Goal: Transaction & Acquisition: Purchase product/service

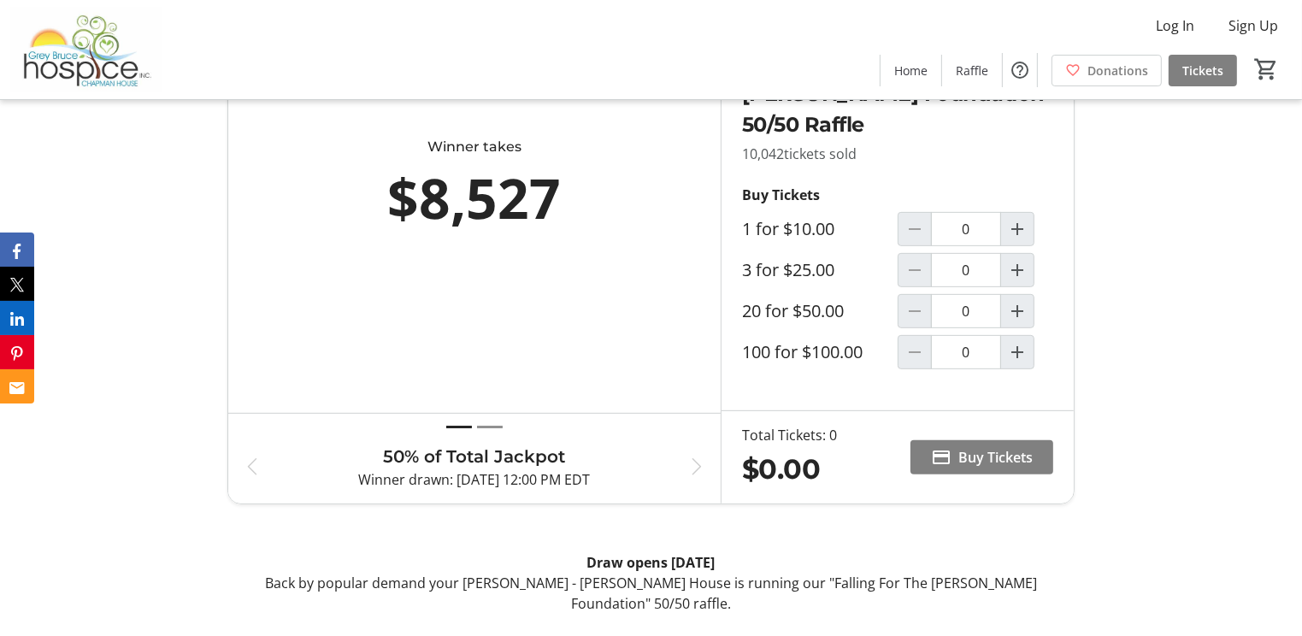
scroll to position [787, 0]
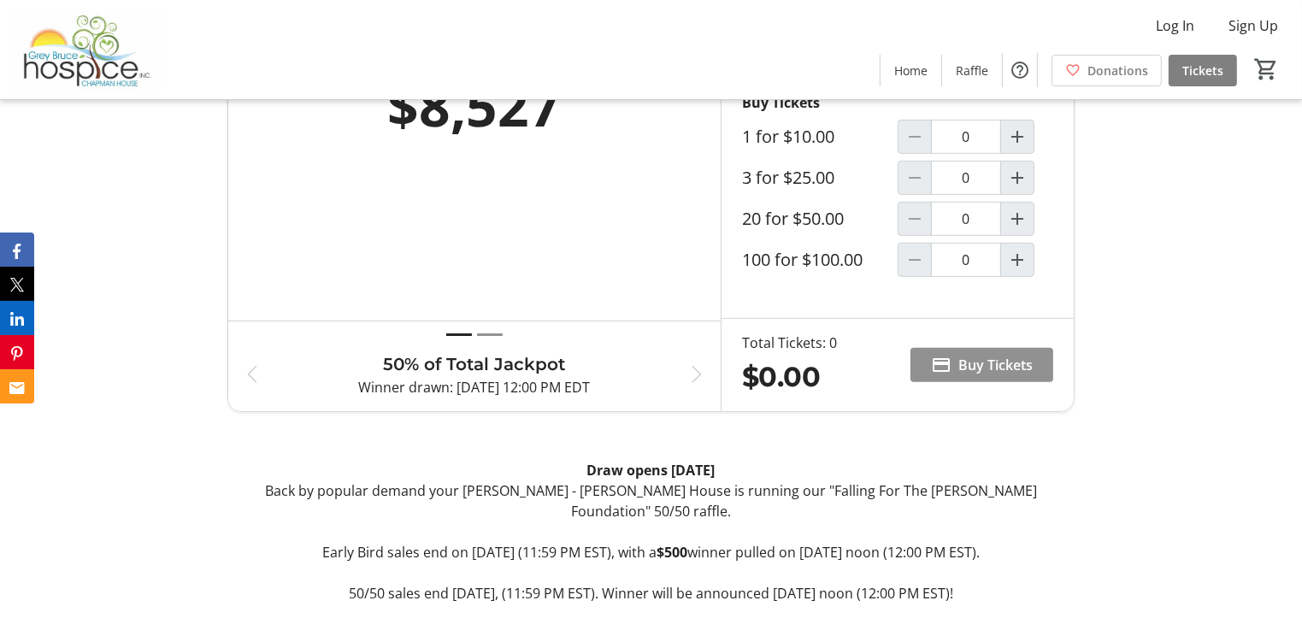
click at [958, 367] on span at bounding box center [982, 365] width 143 height 41
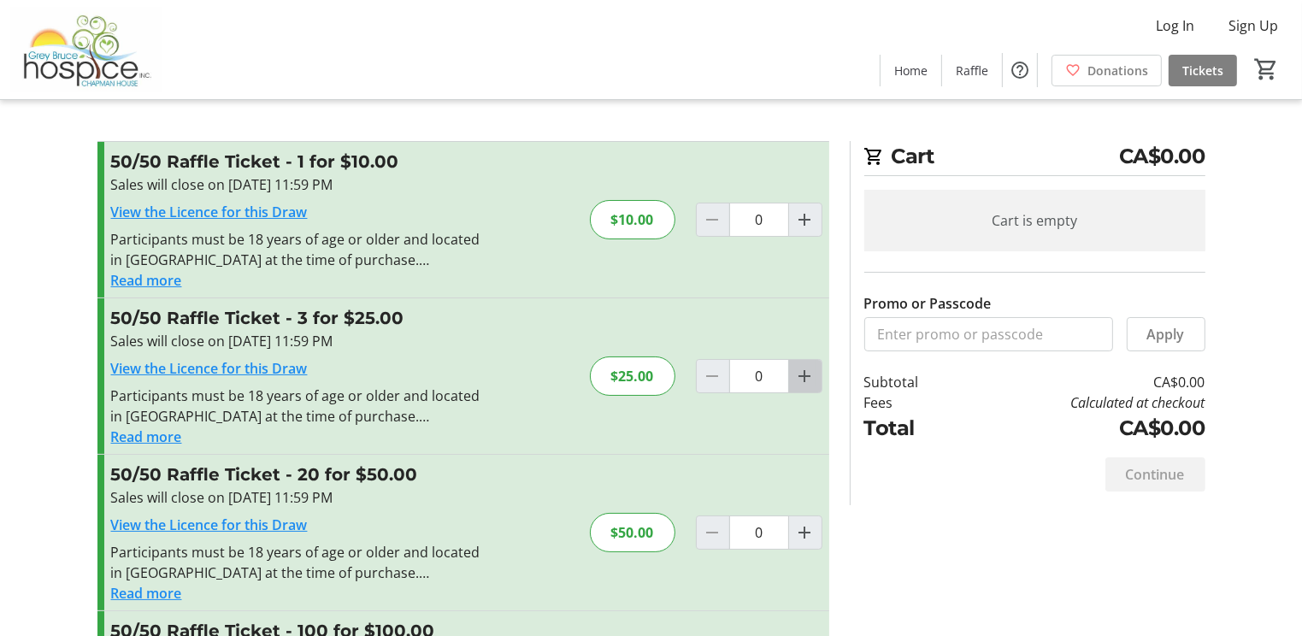
click at [800, 376] on mat-icon "Increment by one" at bounding box center [805, 376] width 21 height 21
type input "1"
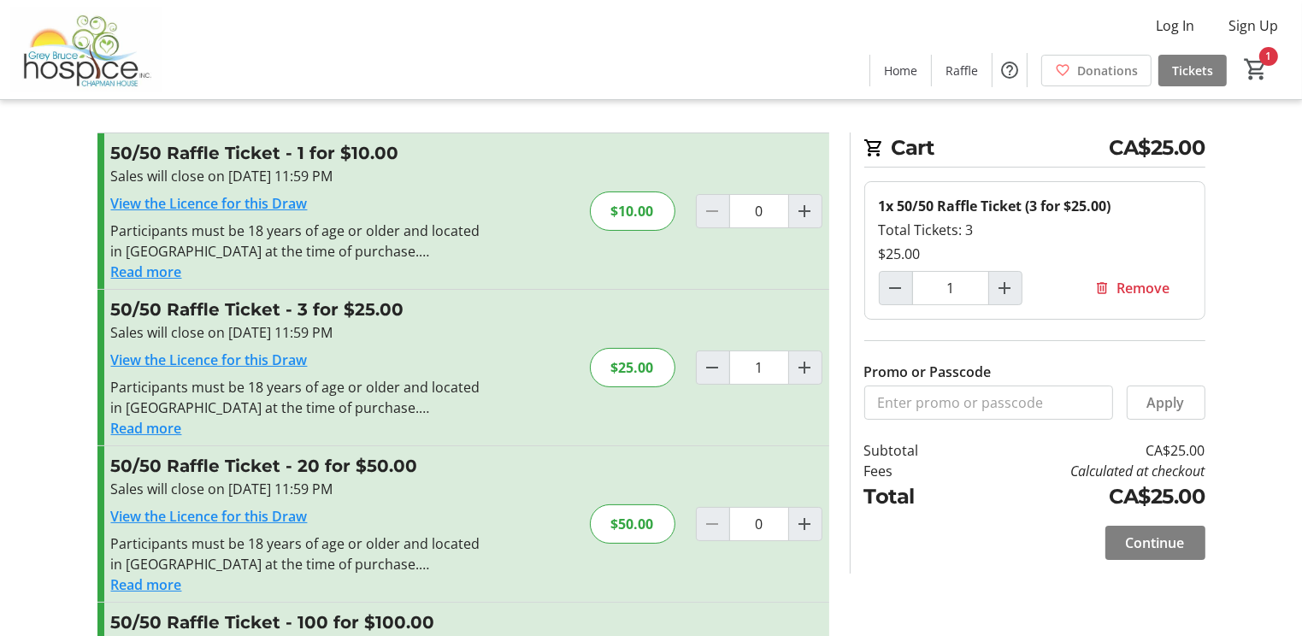
scroll to position [14, 0]
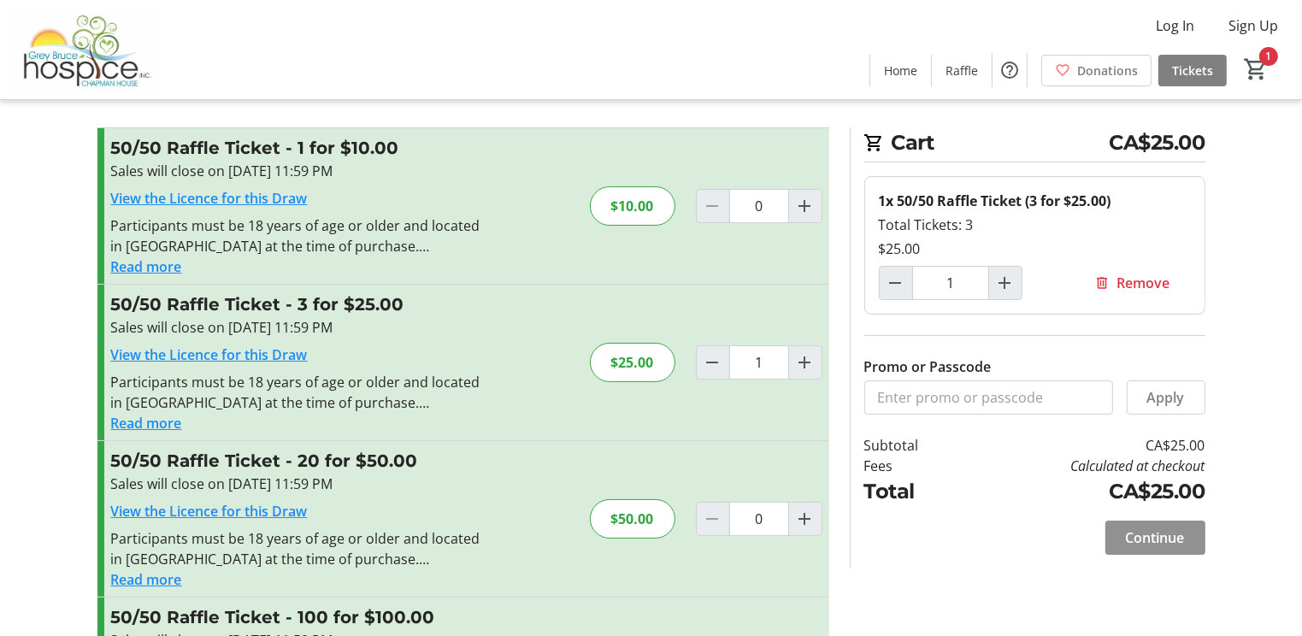
click at [1166, 540] on span "Continue" at bounding box center [1155, 538] width 59 height 21
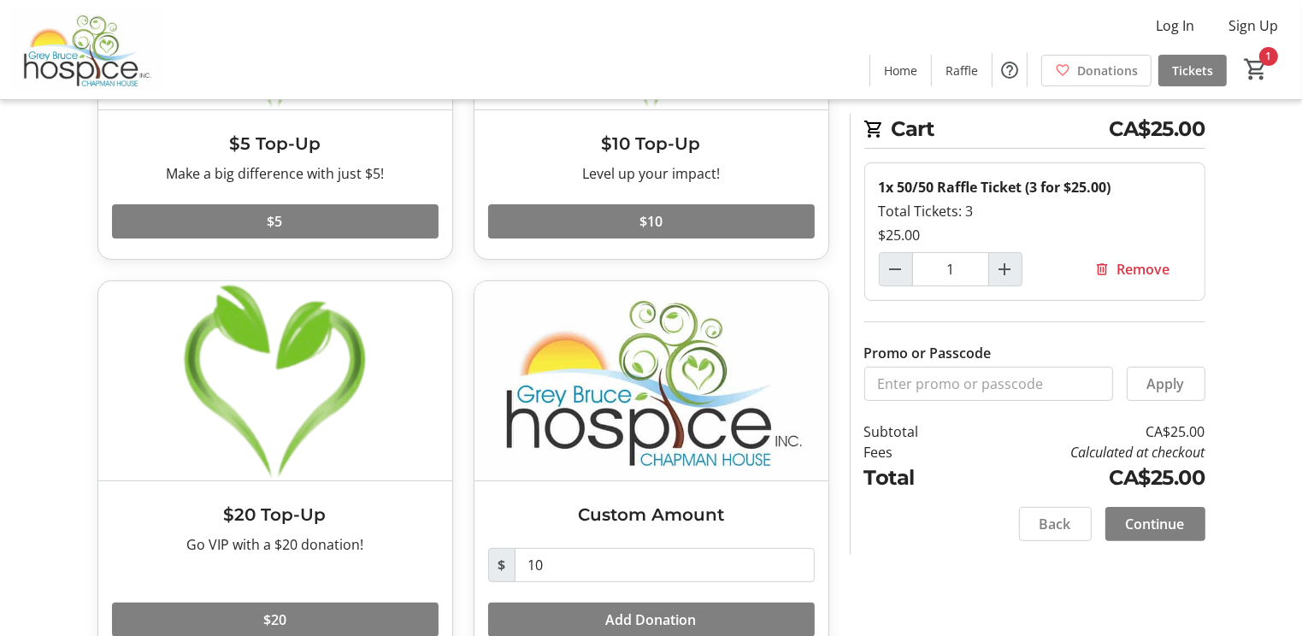
scroll to position [324, 0]
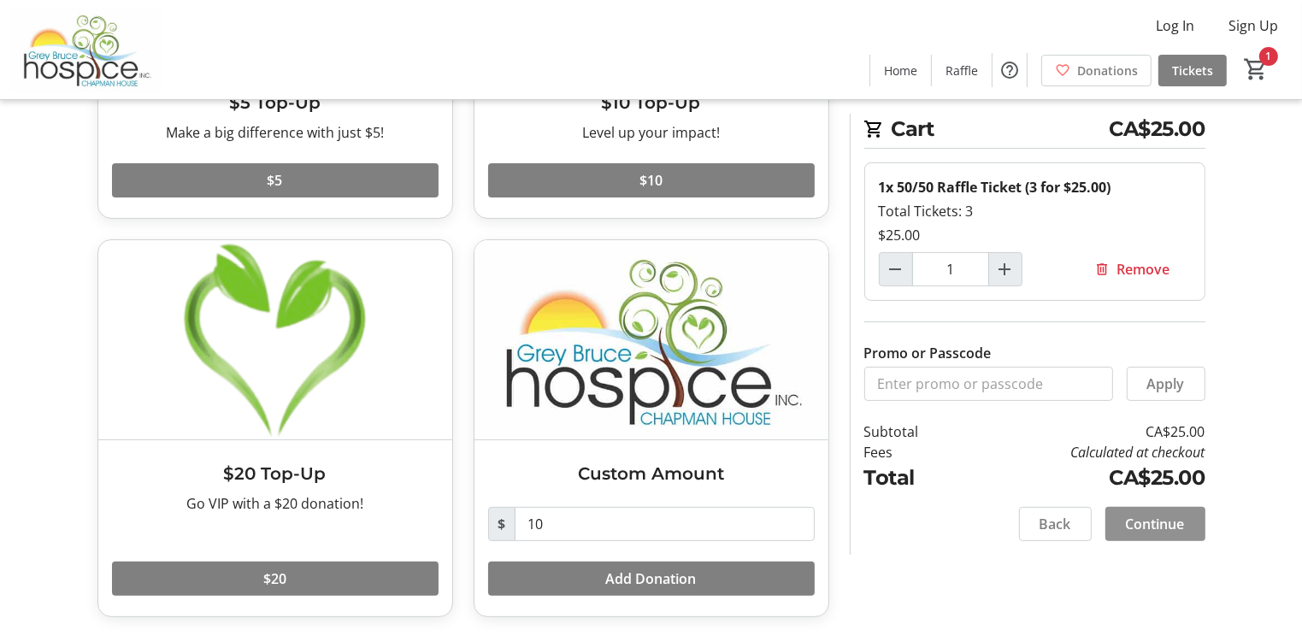
click at [1170, 520] on span "Continue" at bounding box center [1155, 524] width 59 height 21
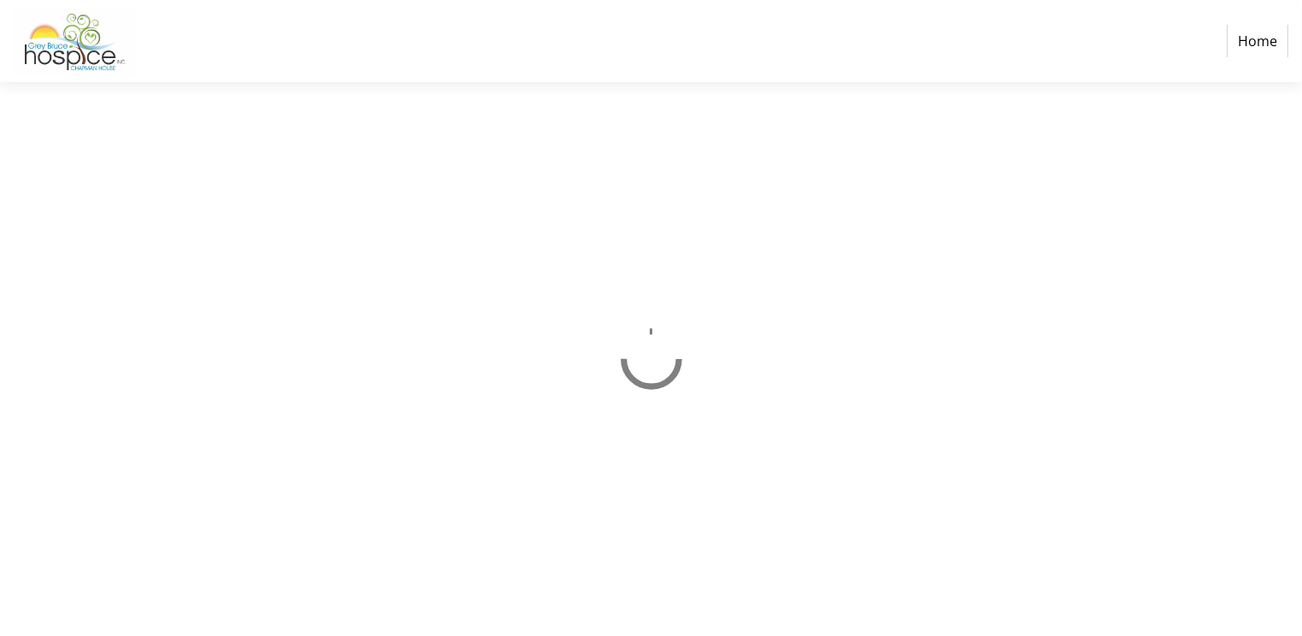
select select "CA"
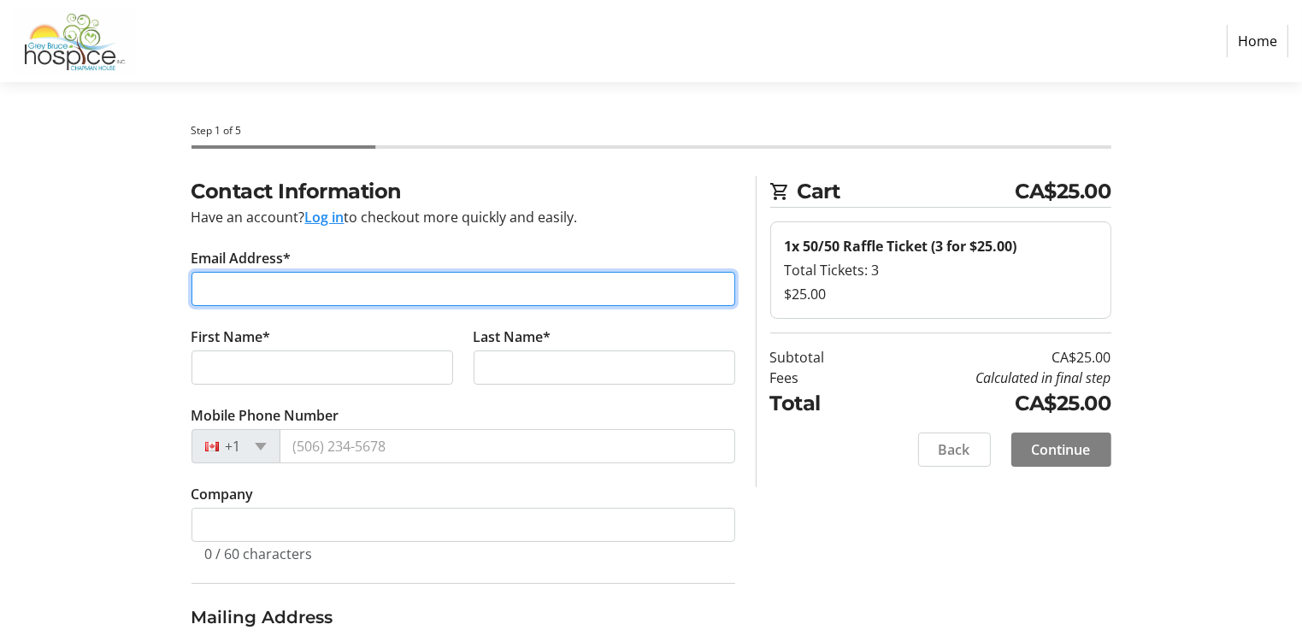
click at [233, 280] on input "Email Address*" at bounding box center [464, 289] width 544 height 34
type input "[EMAIL_ADDRESS][DOMAIN_NAME]"
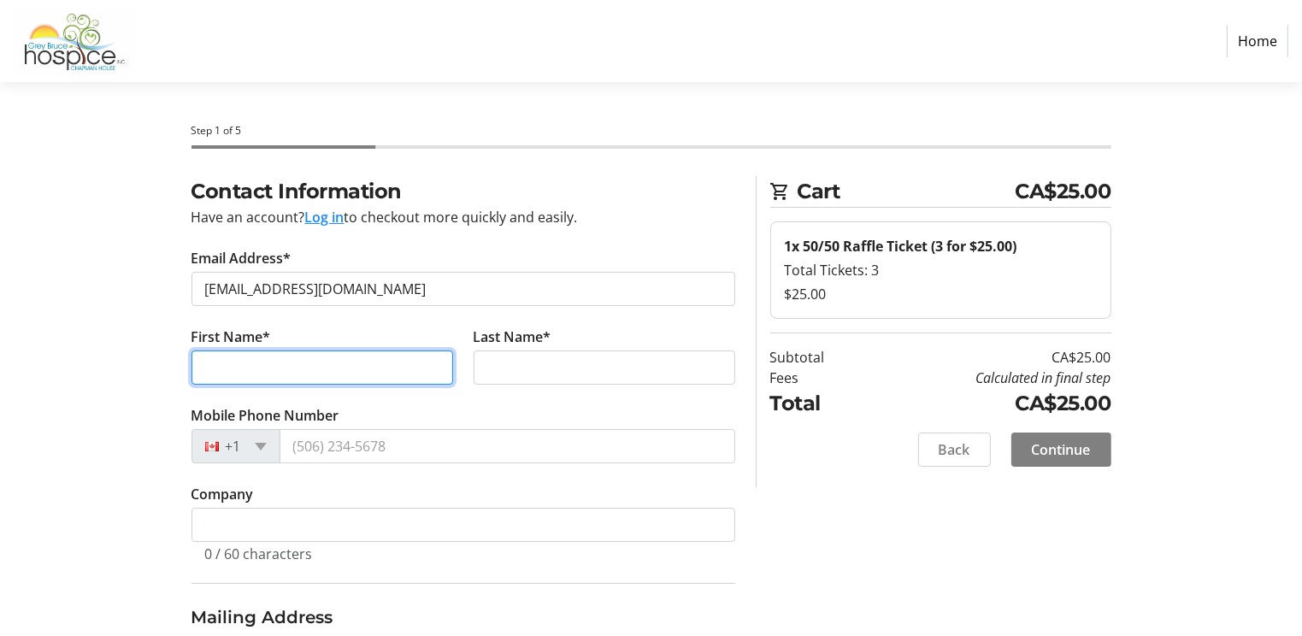
click at [221, 354] on input "First Name*" at bounding box center [323, 368] width 262 height 34
type input "[PERSON_NAME]"
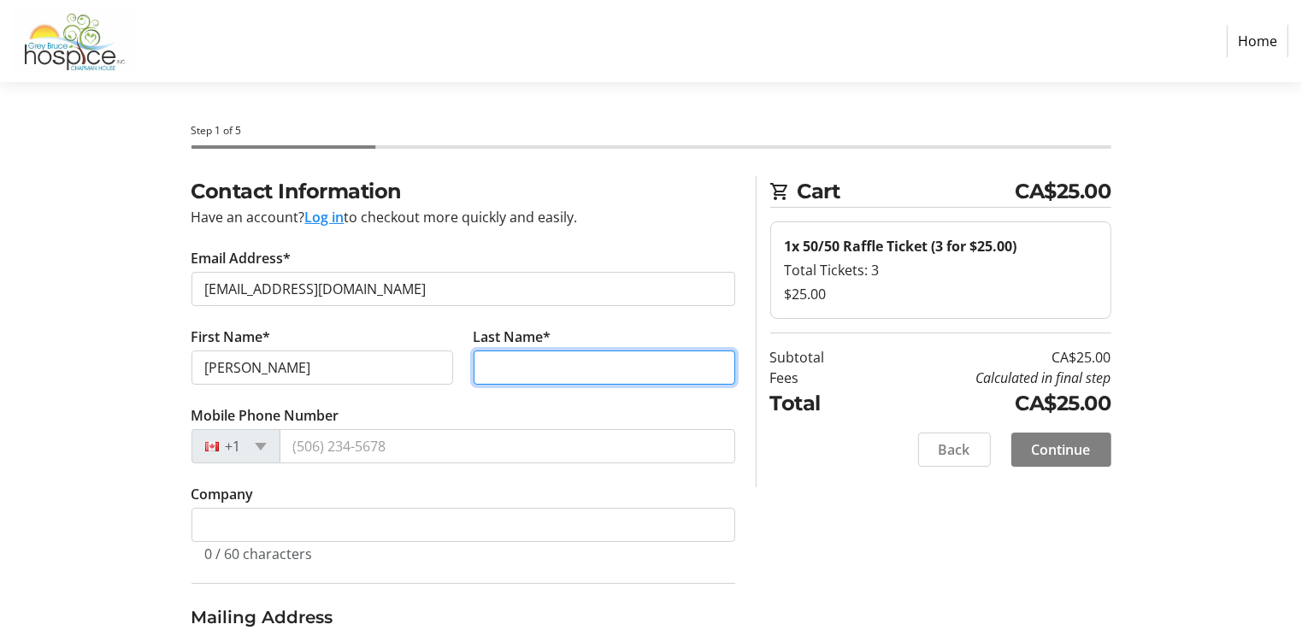
click at [514, 363] on input "Last Name*" at bounding box center [605, 368] width 262 height 34
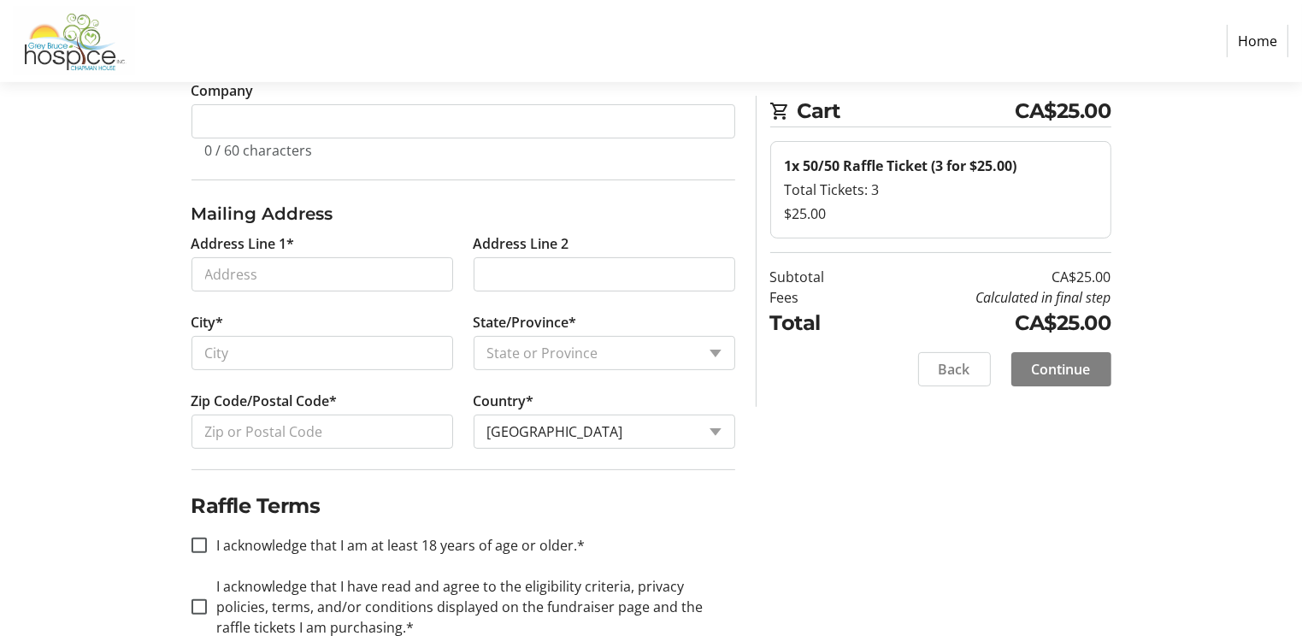
scroll to position [407, 0]
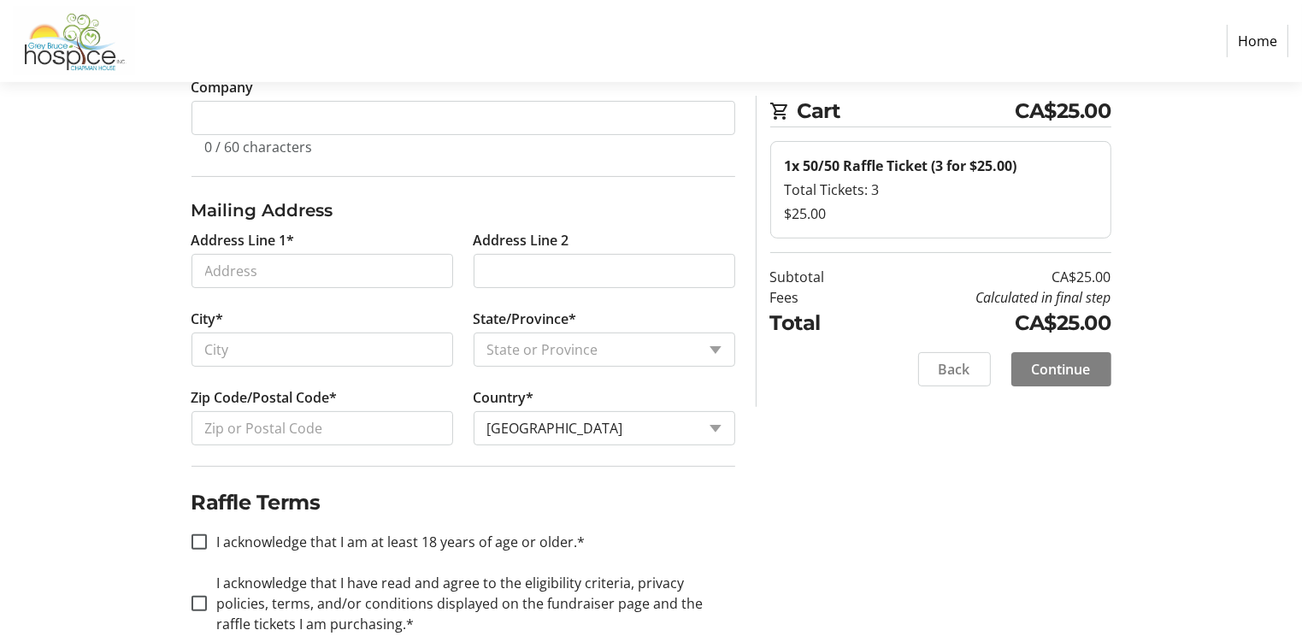
type input "[PERSON_NAME]"
click at [215, 274] on input "Address Line 1*" at bounding box center [323, 271] width 262 height 34
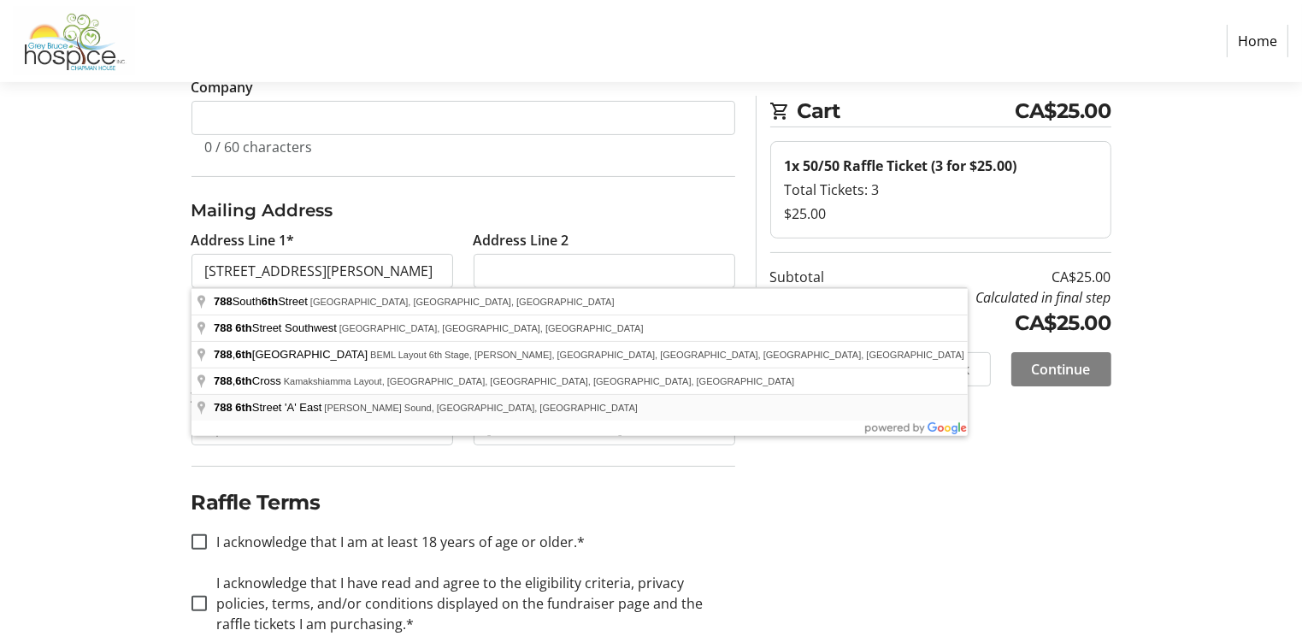
type input "[STREET_ADDRESS]"
type input "[PERSON_NAME] Sound"
select select "ON"
type input "N4K 1J8"
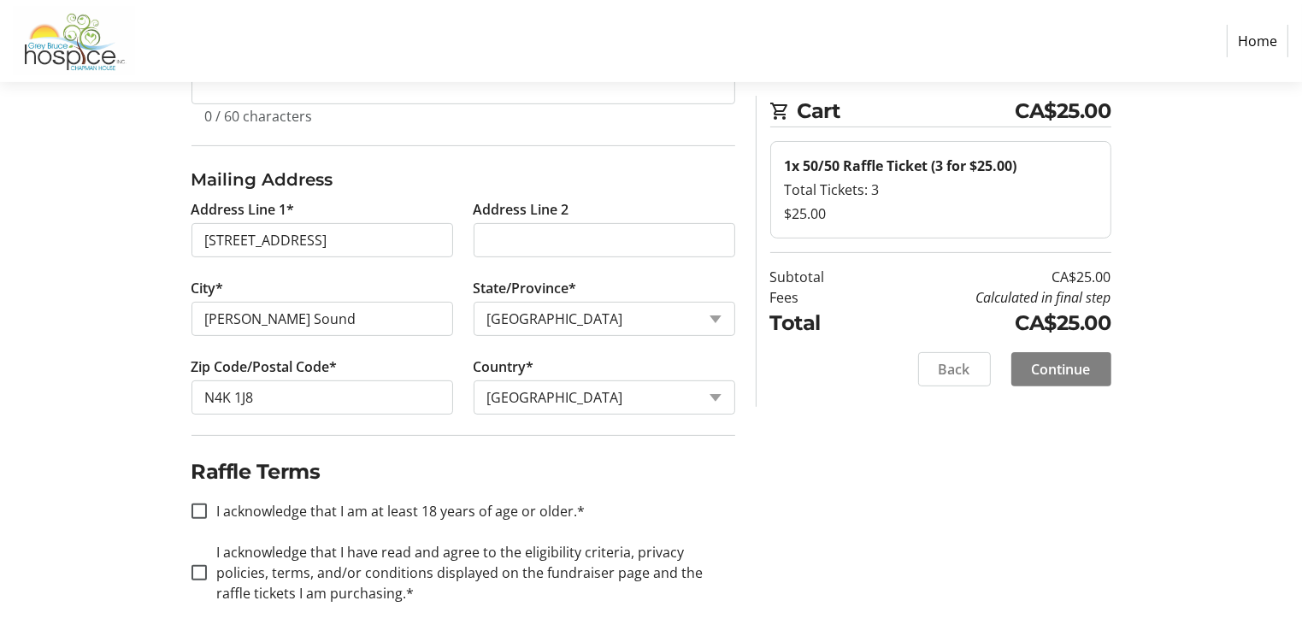
scroll to position [444, 0]
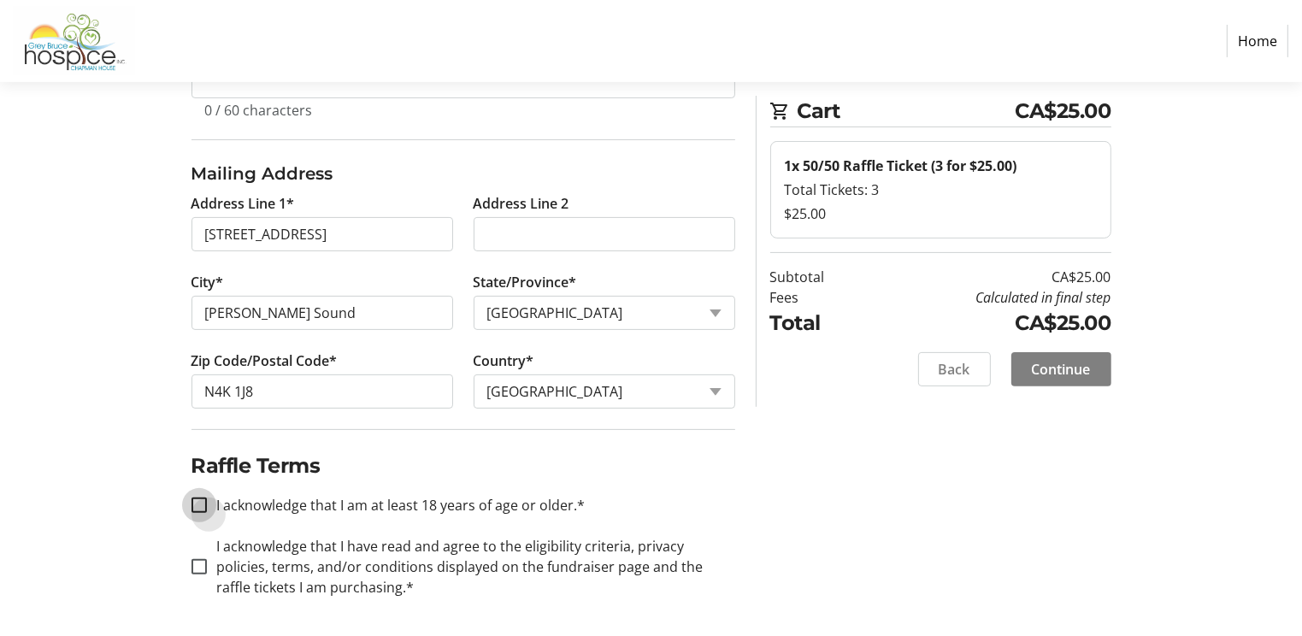
click at [205, 501] on input "I acknowledge that I am at least 18 years of age or older.*" at bounding box center [199, 505] width 15 height 15
checkbox input "true"
click at [192, 570] on input "I acknowledge that I have read and agree to the eligibility criteria, privacy p…" at bounding box center [199, 566] width 15 height 15
checkbox input "true"
click at [274, 394] on input "N4K 1J8" at bounding box center [323, 391] width 262 height 34
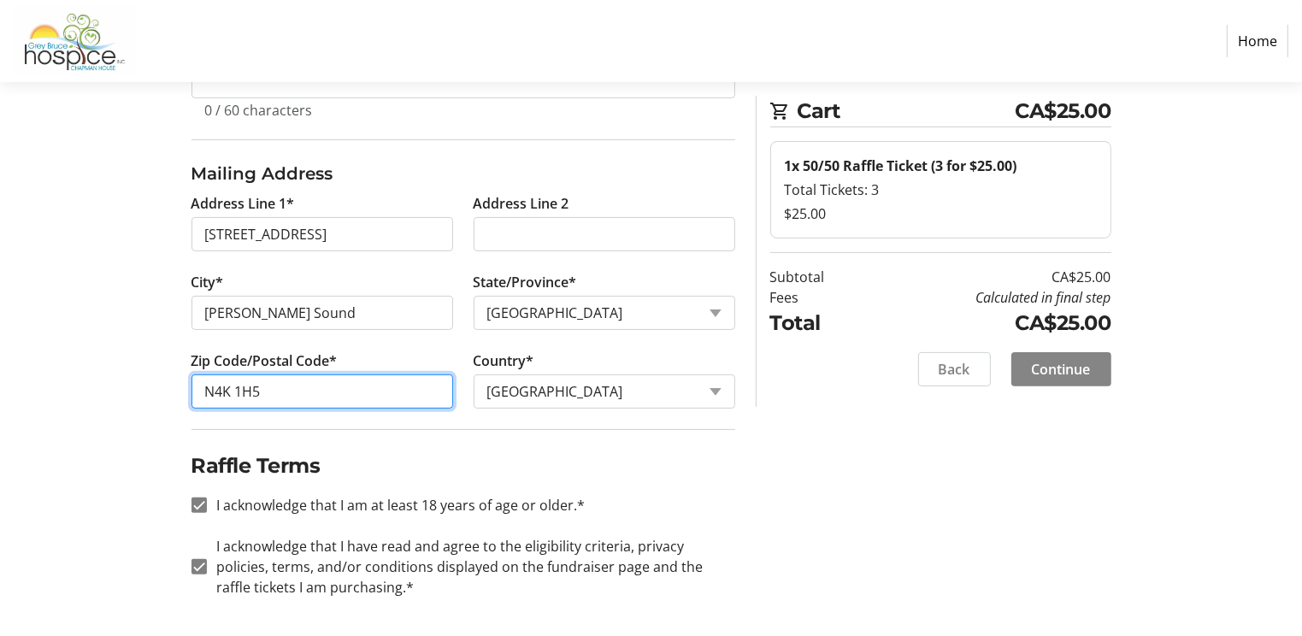
type input "N4K 1H5"
click at [1074, 371] on span "Continue" at bounding box center [1061, 369] width 59 height 21
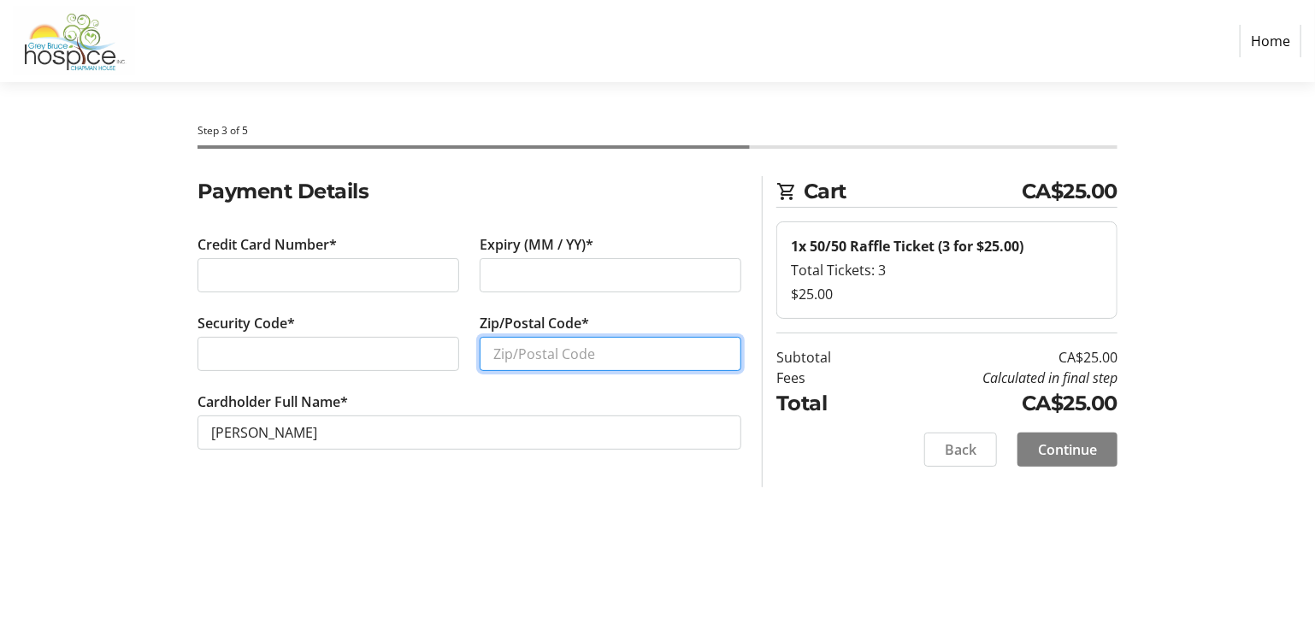
click at [494, 355] on input "Zip/Postal Code*" at bounding box center [611, 354] width 262 height 34
type input "N4K 1H5"
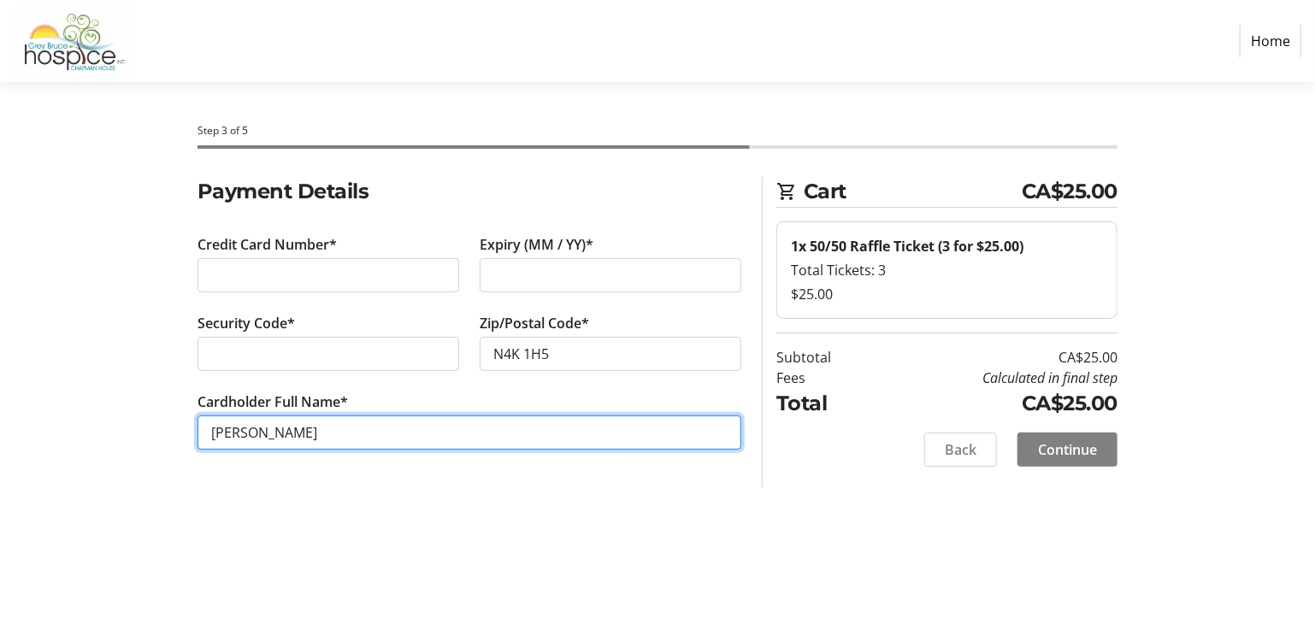
click at [254, 427] on input "[PERSON_NAME]" at bounding box center [469, 433] width 544 height 34
type input "[PERSON_NAME]"
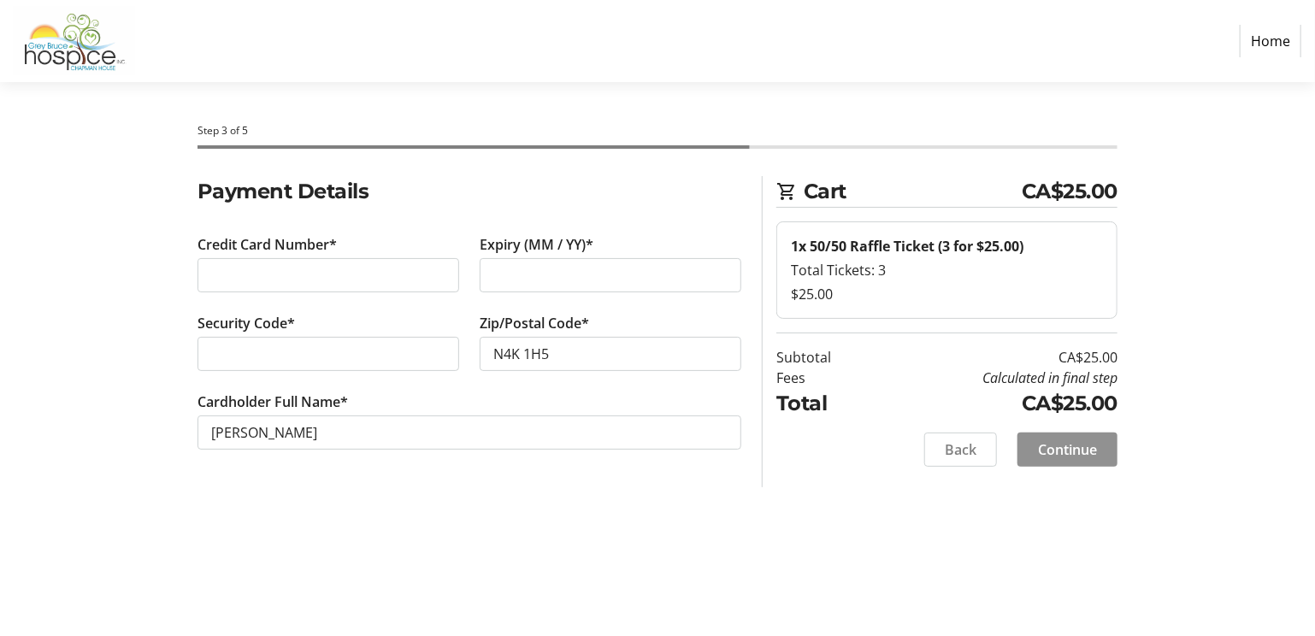
click at [1057, 457] on span "Continue" at bounding box center [1067, 449] width 59 height 21
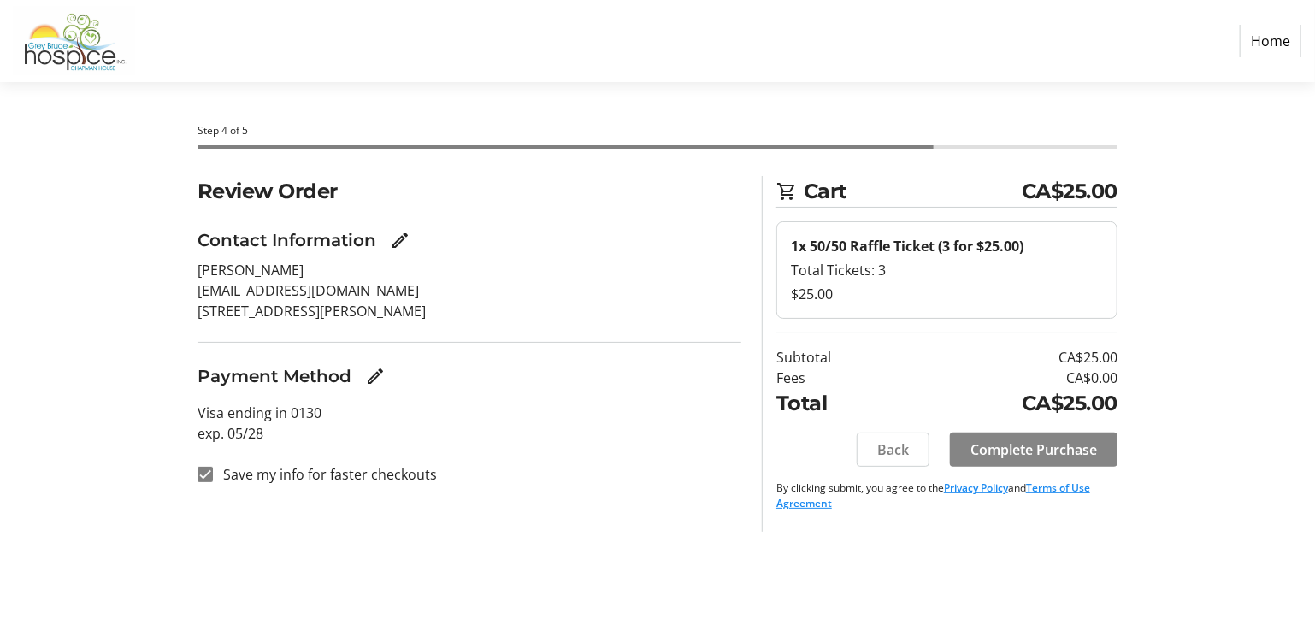
click at [1006, 451] on span "Complete Purchase" at bounding box center [1033, 449] width 127 height 21
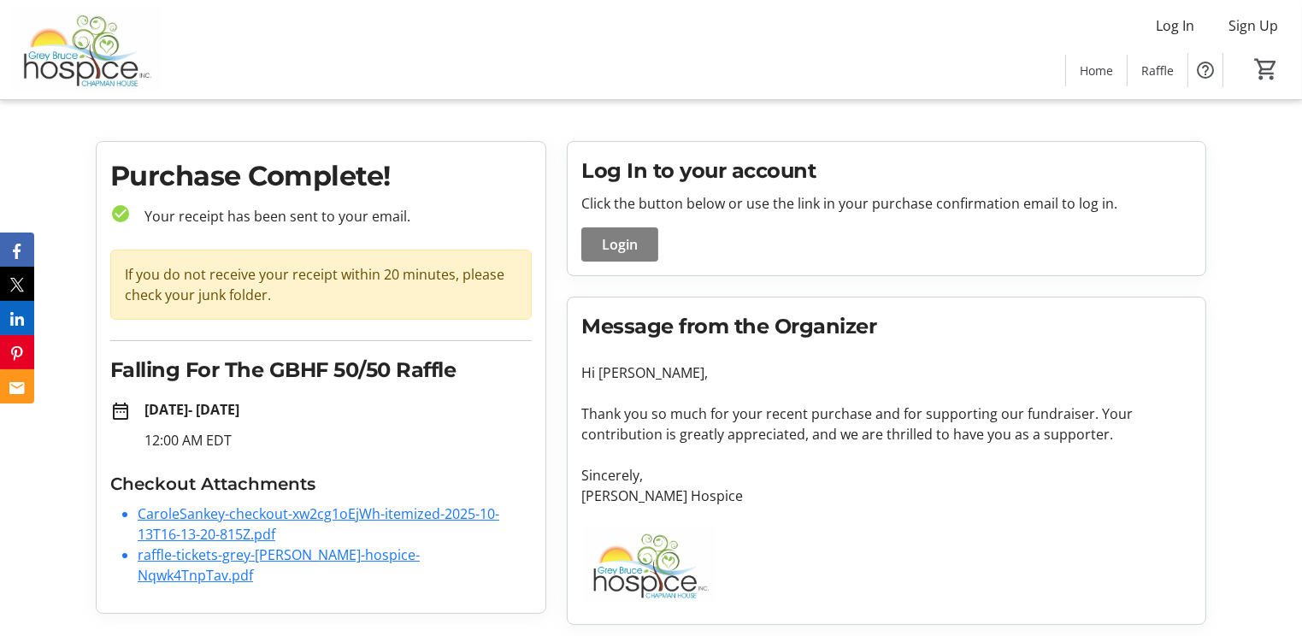
scroll to position [15, 0]
